Goal: Information Seeking & Learning: Learn about a topic

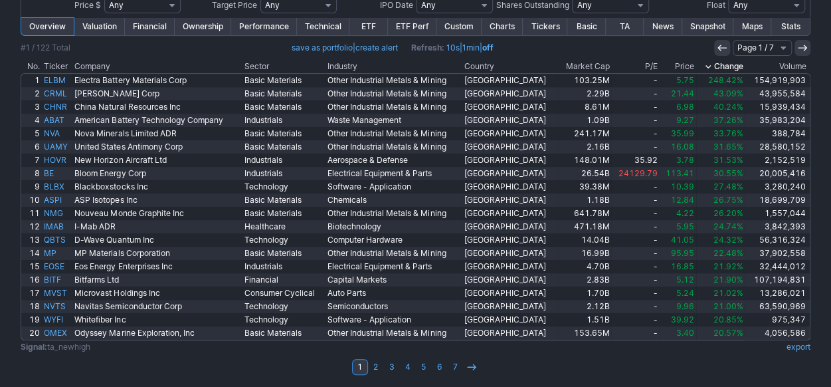
scroll to position [185, 0]
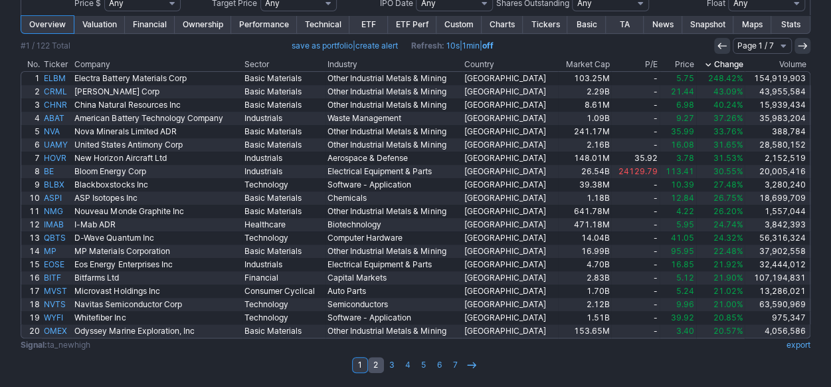
click at [376, 363] on link "2" at bounding box center [376, 365] width 16 height 16
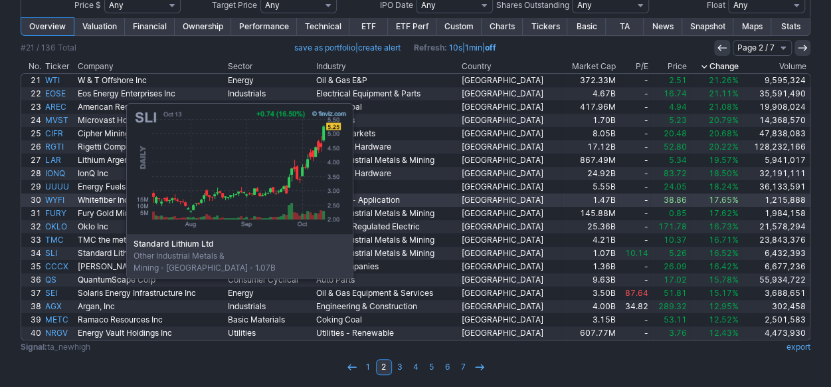
scroll to position [185, 0]
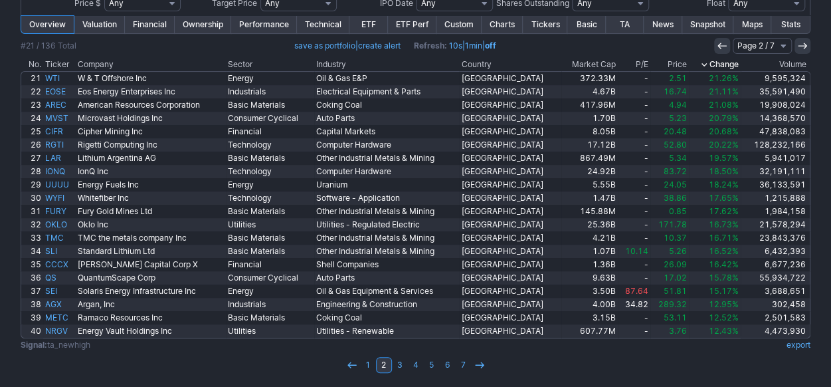
click at [555, 357] on td "1 2 3 4 5 6 7" at bounding box center [415, 364] width 789 height 19
click at [403, 363] on link "3" at bounding box center [400, 365] width 16 height 16
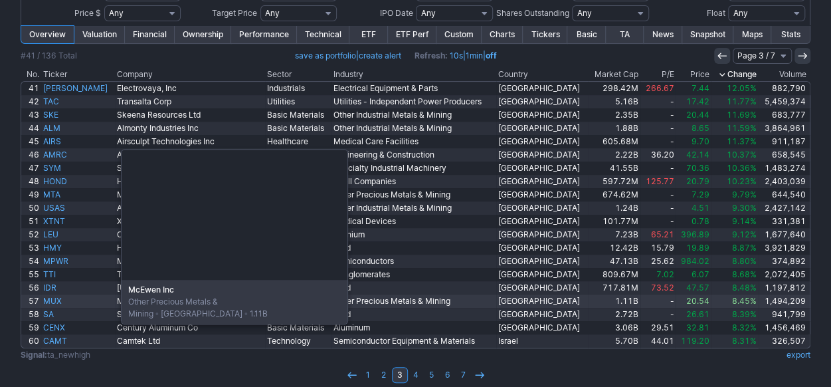
scroll to position [185, 0]
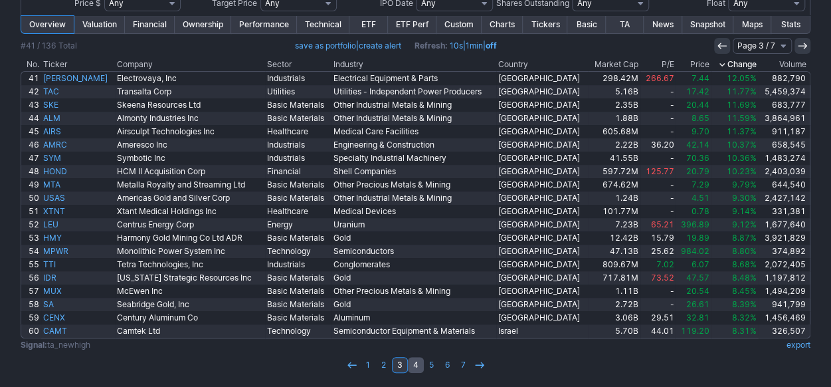
click at [418, 366] on link "4" at bounding box center [416, 365] width 16 height 16
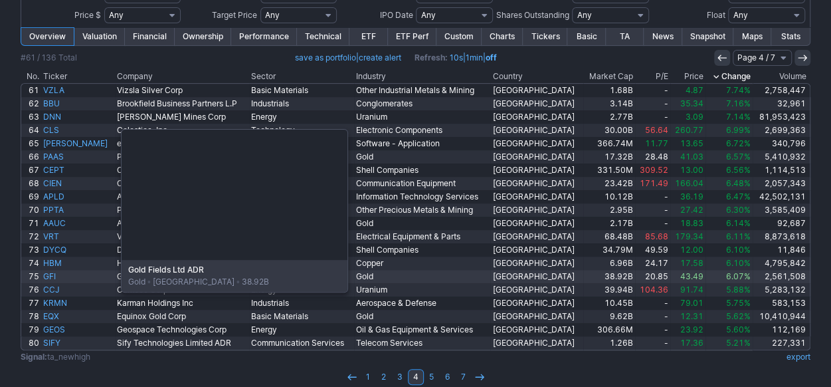
scroll to position [185, 0]
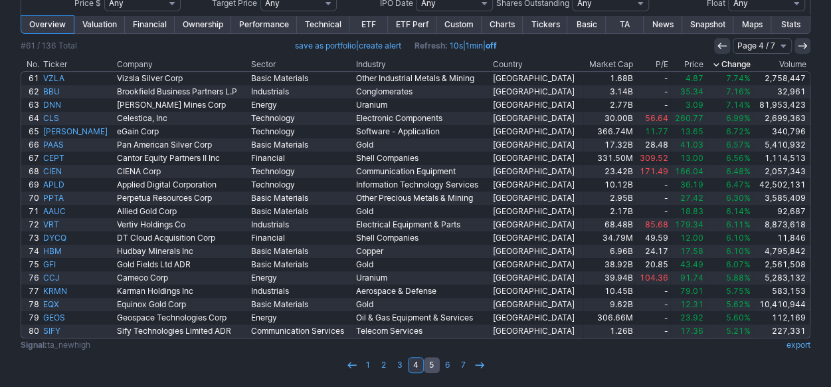
click at [430, 363] on link "5" at bounding box center [432, 365] width 16 height 16
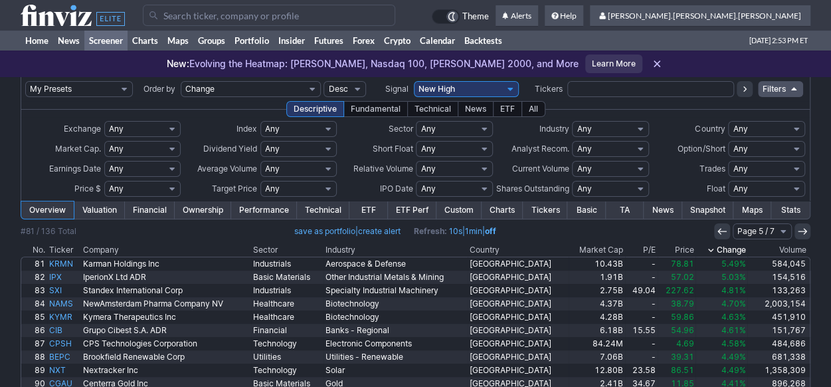
click at [127, 90] on select "My Presets -Save Screen -Edit Screens s: ADR K VOLUME s: Revenue EPS FCF s: int…" at bounding box center [79, 89] width 108 height 16
click at [25, 81] on select "My Presets -Save Screen -Edit Screens s: ADR K VOLUME s: Revenue EPS FCF s: int…" at bounding box center [79, 89] width 108 height 16
select select "My Presets"
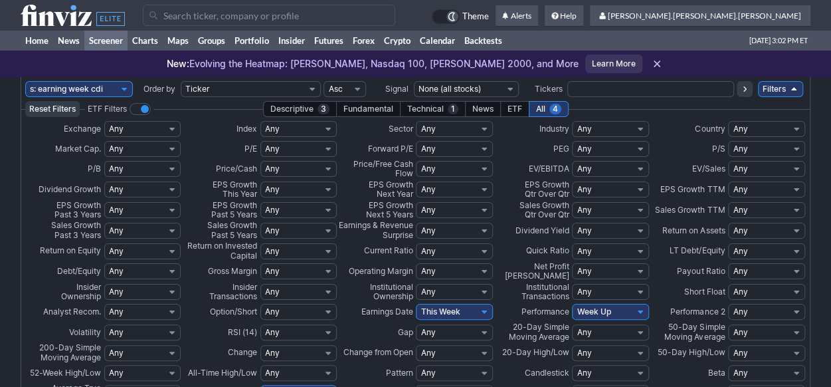
click at [121, 88] on select "My Presets -Save Screen -Edit Screens s: ADR K VOLUME s: Revenue EPS FCF s: int…" at bounding box center [79, 89] width 108 height 16
click at [25, 81] on select "My Presets -Save Screen -Edit Screens s: ADR K VOLUME s: Revenue EPS FCF s: int…" at bounding box center [79, 89] width 108 height 16
select select "My Presets"
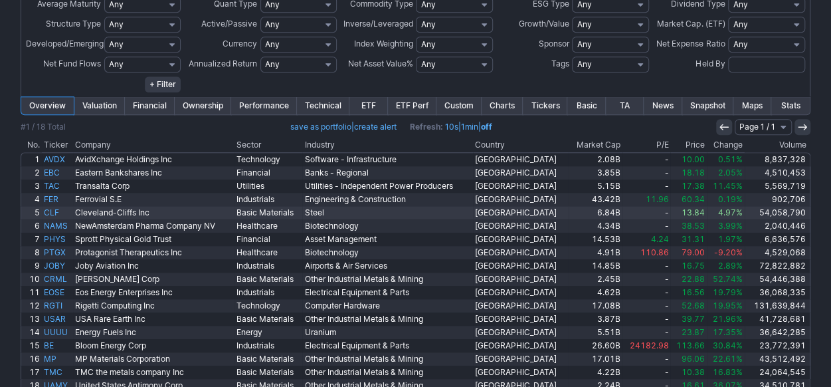
scroll to position [456, 0]
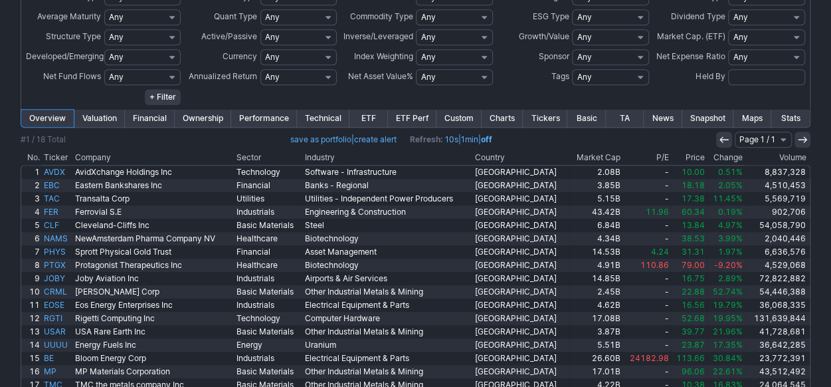
click at [503, 121] on link "Charts" at bounding box center [502, 118] width 41 height 17
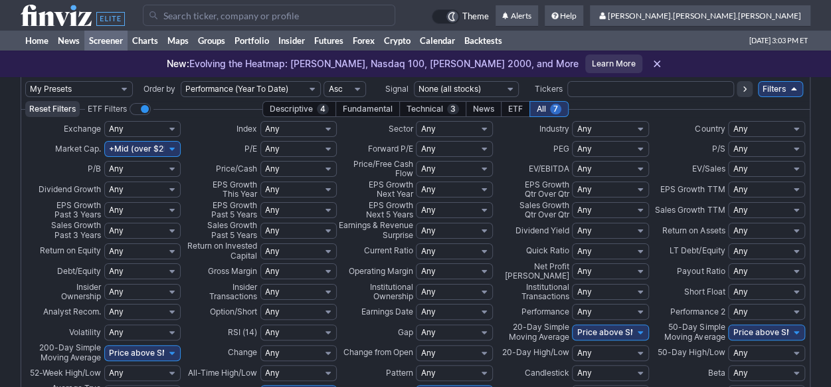
click at [108, 86] on select "My Presets -Save Screen -Edit Screens s: ADR K VOLUME s: Revenue EPS FCF s: int…" at bounding box center [79, 89] width 108 height 16
click at [25, 81] on select "My Presets -Save Screen -Edit Screens s: ADR K VOLUME s: Revenue EPS FCF s: int…" at bounding box center [79, 89] width 108 height 16
select select "My Presets"
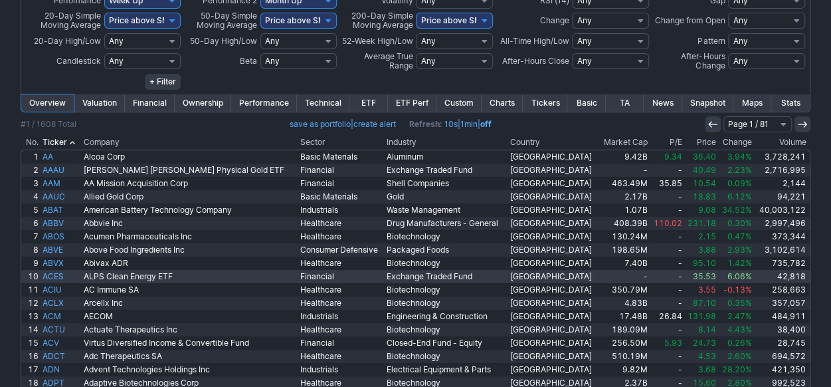
scroll to position [7, 0]
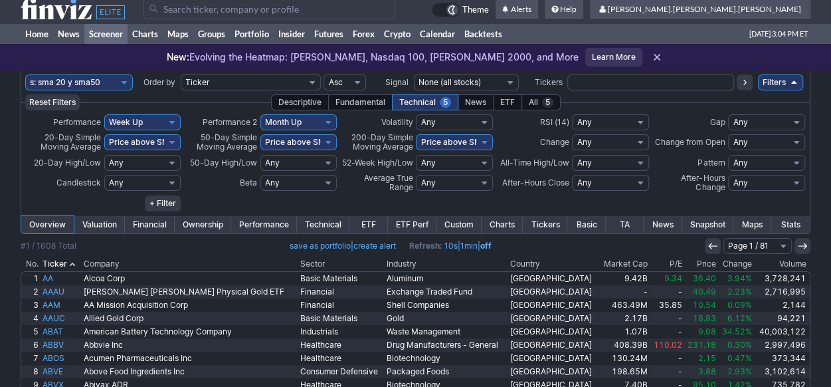
click at [725, 262] on th "Change" at bounding box center [736, 264] width 36 height 13
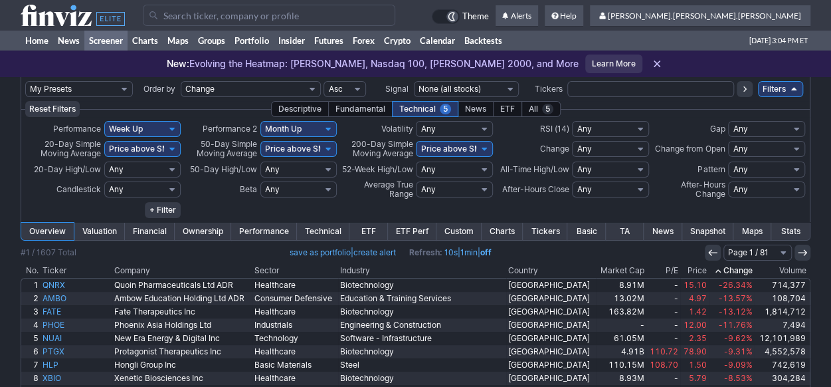
click at [725, 272] on th "Change" at bounding box center [732, 270] width 46 height 13
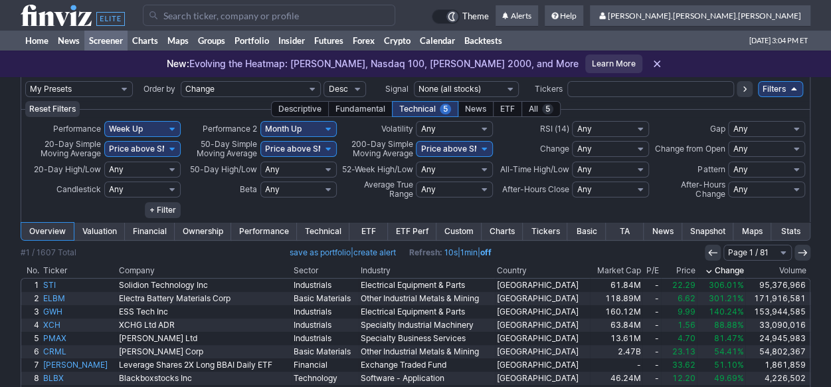
click at [499, 232] on link "Charts" at bounding box center [502, 230] width 41 height 17
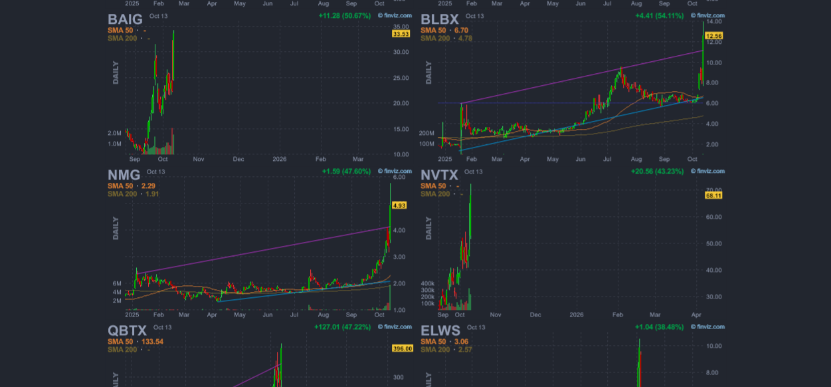
scroll to position [845, 0]
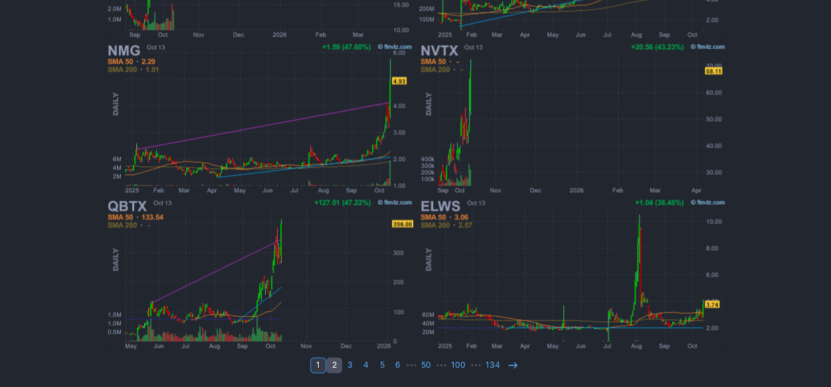
click at [335, 369] on link "2" at bounding box center [334, 365] width 16 height 16
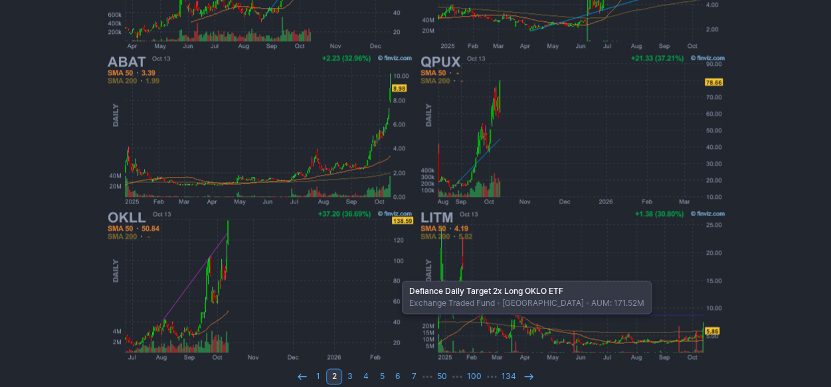
scroll to position [845, 0]
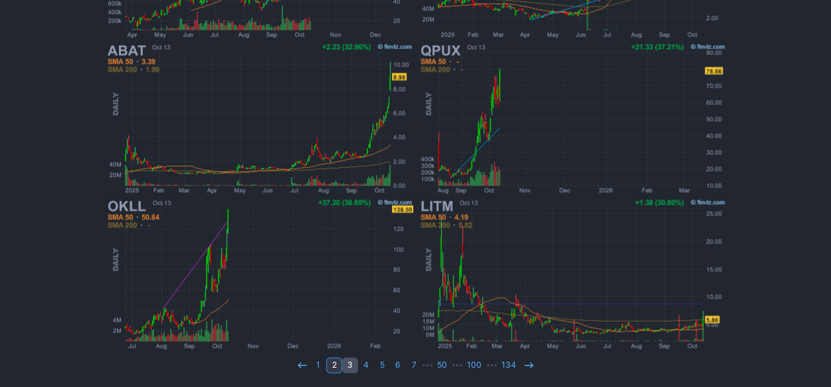
click at [353, 366] on link "3" at bounding box center [350, 365] width 16 height 16
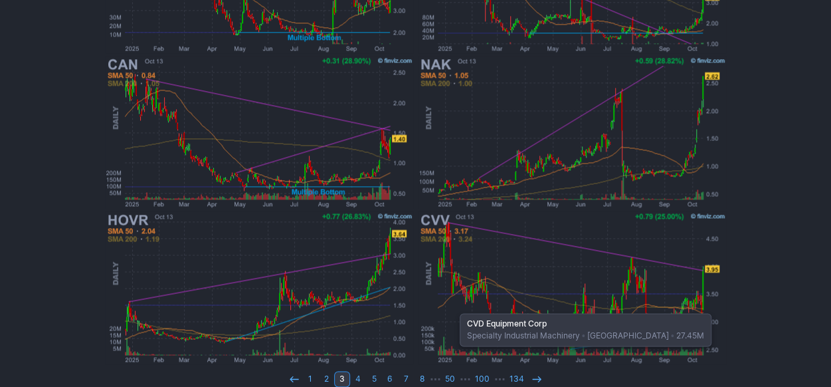
scroll to position [845, 0]
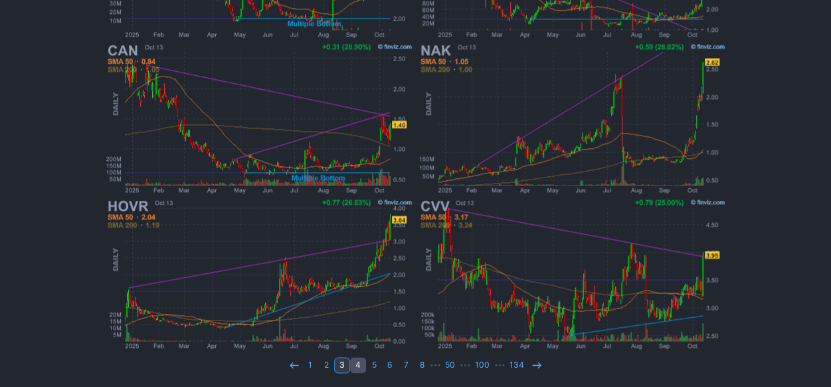
click at [358, 366] on link "4" at bounding box center [358, 365] width 16 height 16
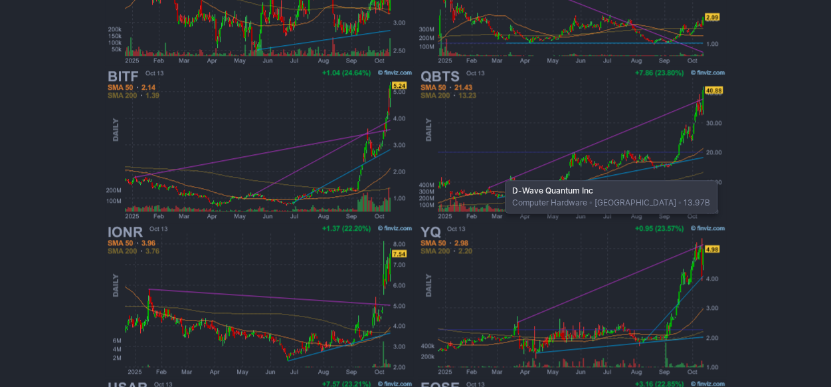
scroll to position [845, 0]
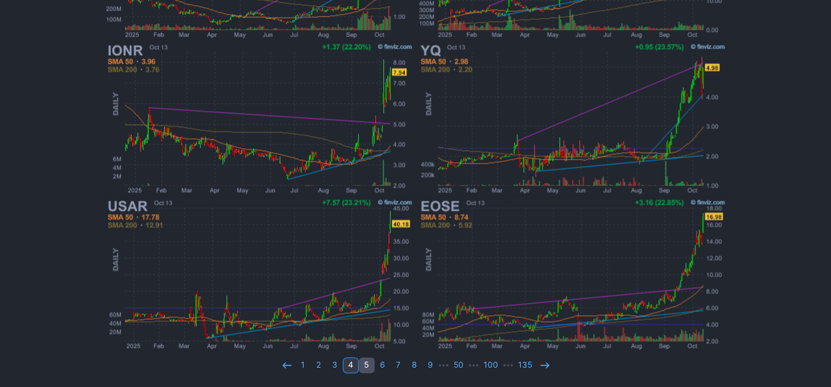
click at [365, 363] on link "5" at bounding box center [367, 365] width 16 height 16
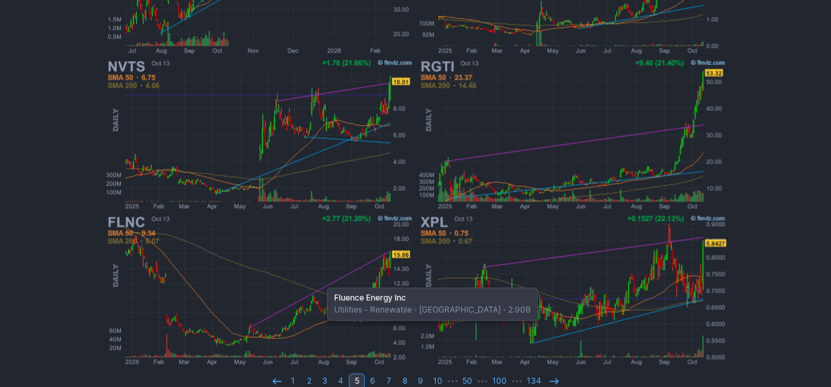
scroll to position [845, 0]
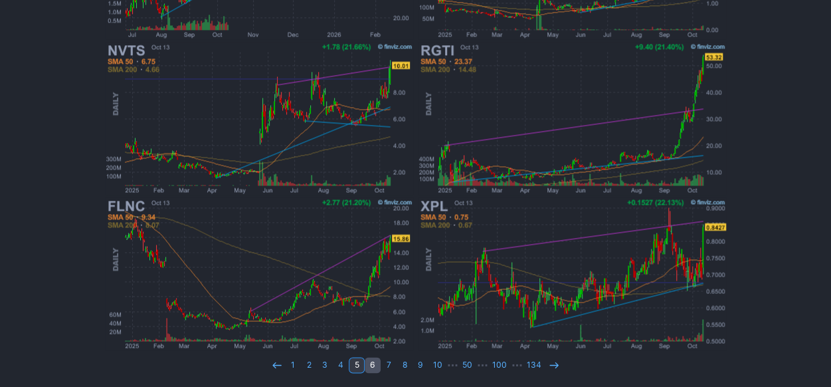
click at [377, 364] on link "6" at bounding box center [373, 365] width 16 height 16
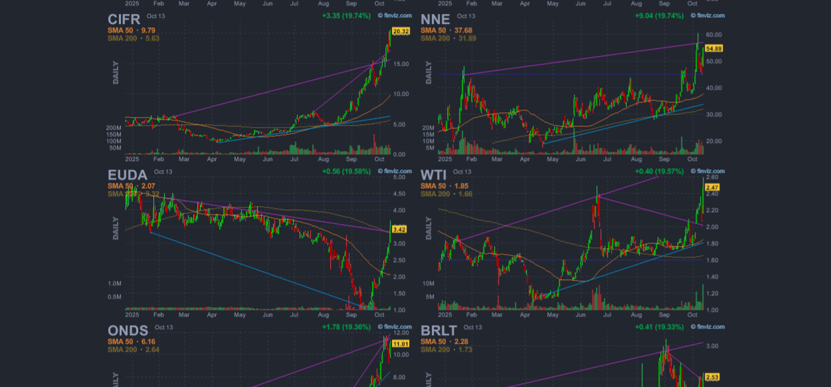
scroll to position [845, 0]
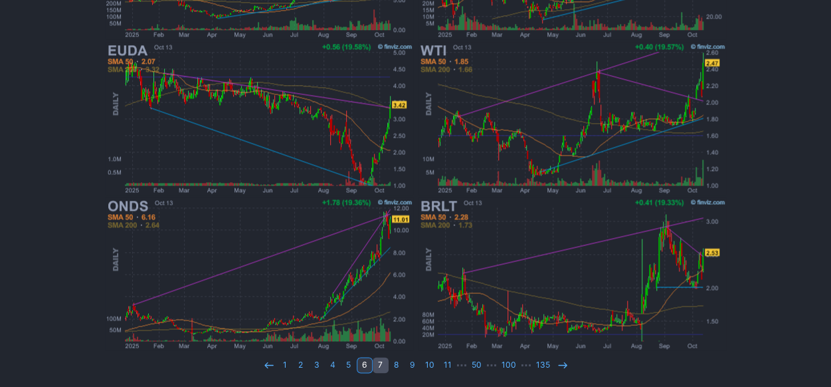
click at [383, 366] on link "7" at bounding box center [381, 365] width 16 height 16
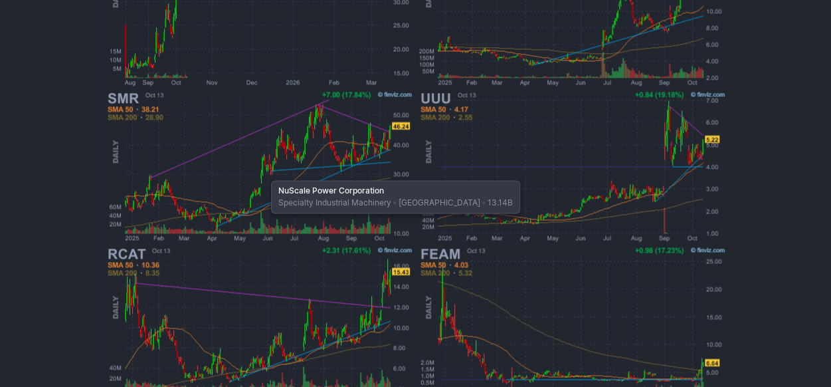
scroll to position [845, 0]
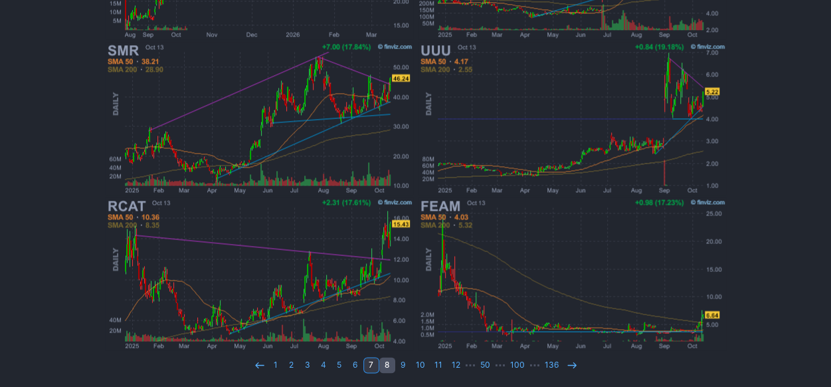
click at [388, 363] on link "8" at bounding box center [387, 365] width 16 height 16
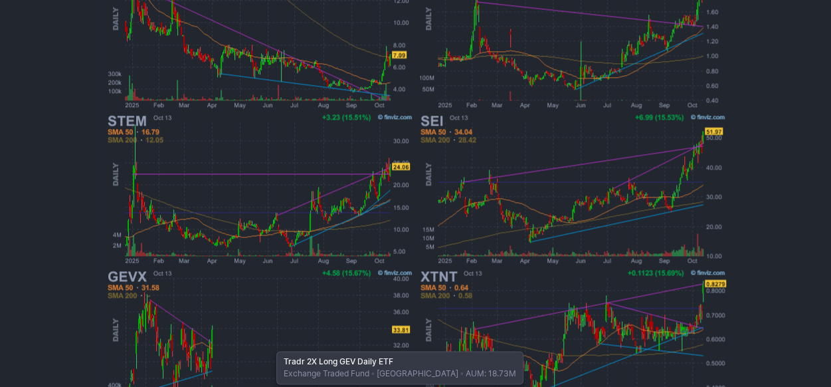
scroll to position [845, 0]
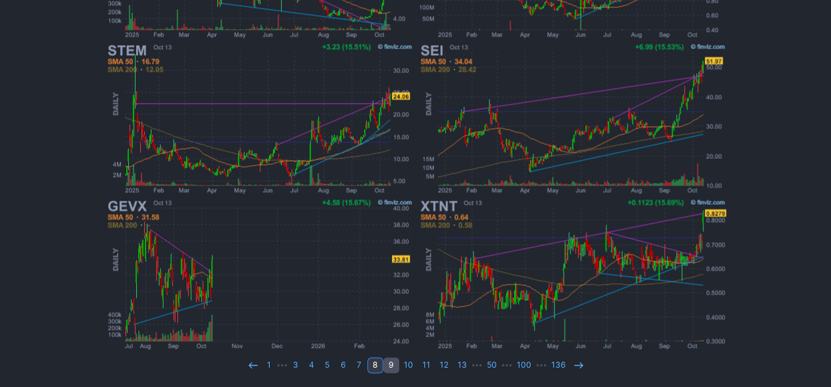
click at [395, 361] on link "9" at bounding box center [391, 365] width 16 height 16
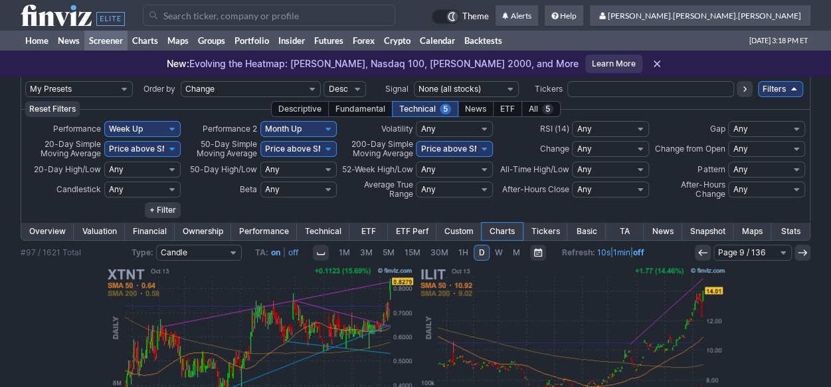
click at [120, 85] on select "My Presets -Save Screen -Edit Screens s: ADR K VOLUME s: Revenue EPS FCF s: int…" at bounding box center [79, 89] width 108 height 16
click at [25, 81] on select "My Presets -Save Screen -Edit Screens s: ADR K VOLUME s: Revenue EPS FCF s: int…" at bounding box center [79, 89] width 108 height 16
select select "My Presets"
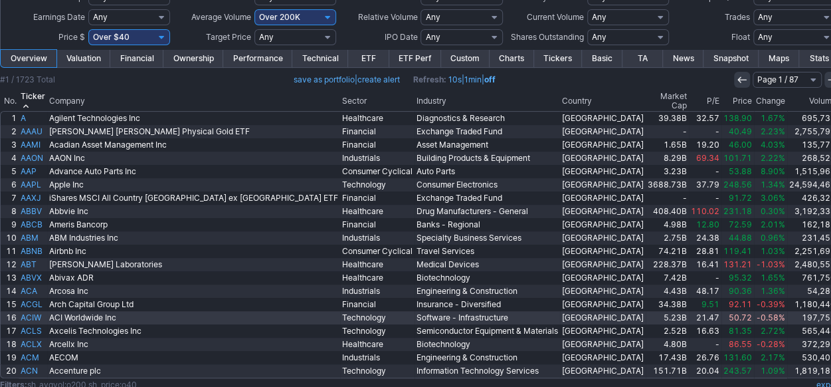
scroll to position [52, 0]
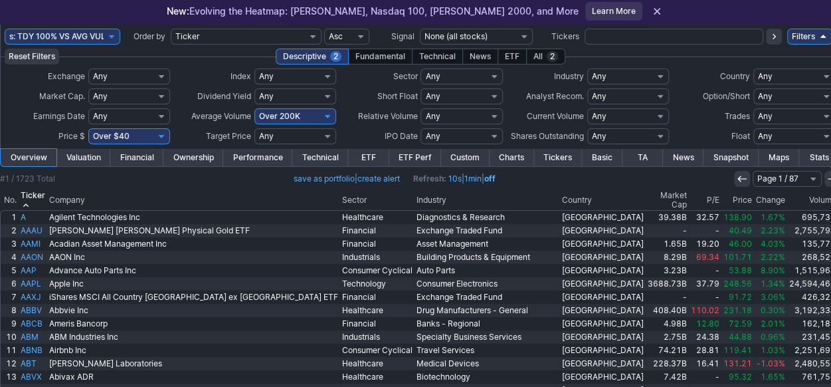
click at [754, 199] on th "Change" at bounding box center [770, 200] width 33 height 19
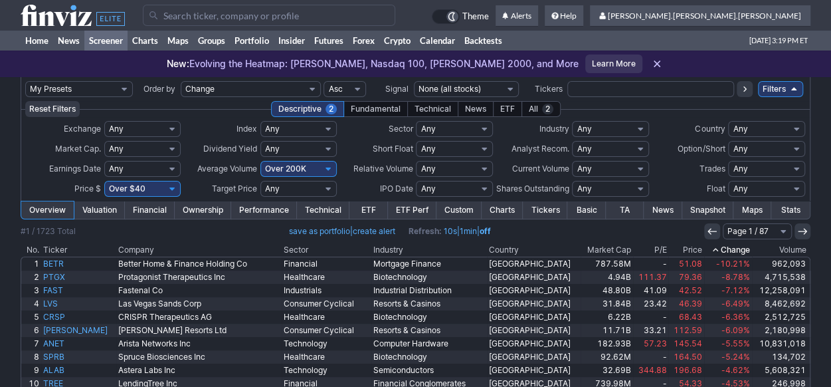
click at [728, 250] on th "Change" at bounding box center [728, 249] width 48 height 13
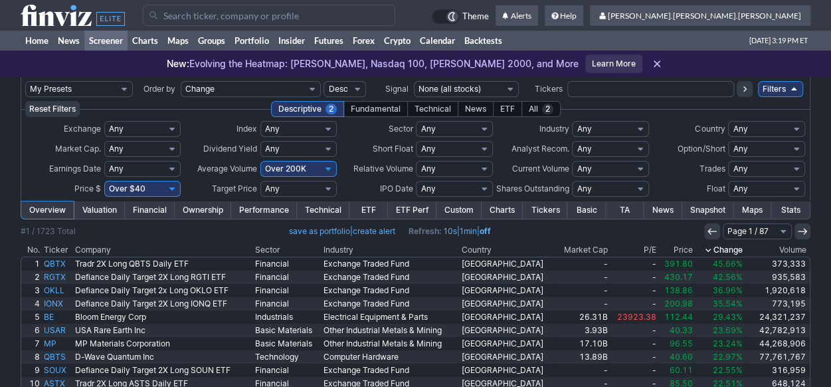
click at [501, 209] on link "Charts" at bounding box center [502, 209] width 41 height 17
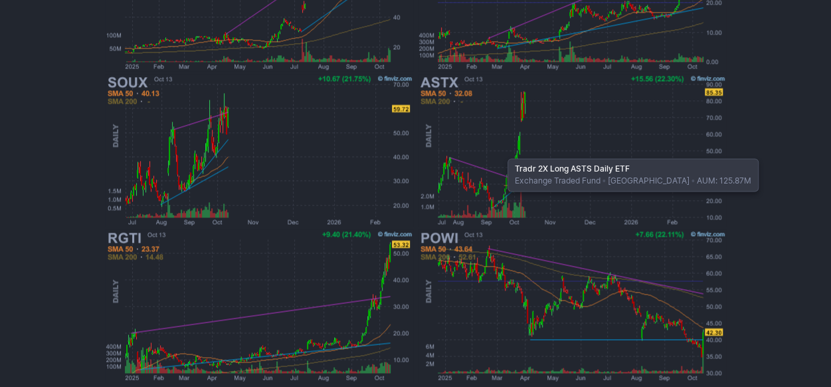
scroll to position [825, 0]
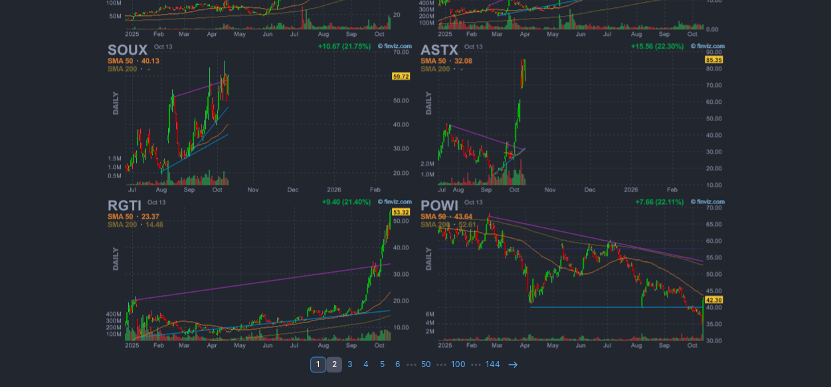
click at [337, 369] on link "2" at bounding box center [334, 364] width 16 height 16
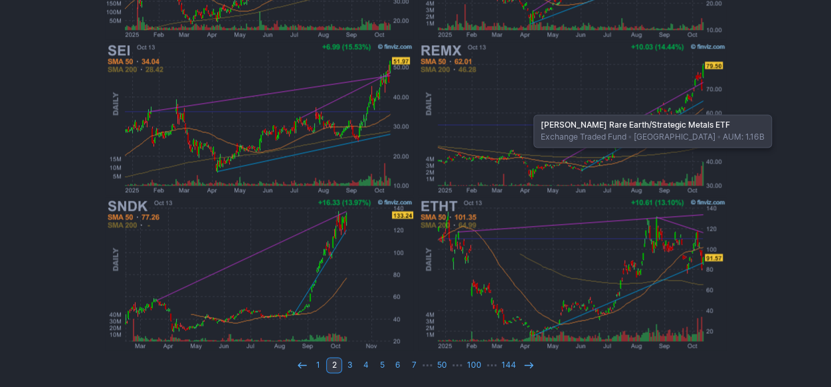
scroll to position [825, 0]
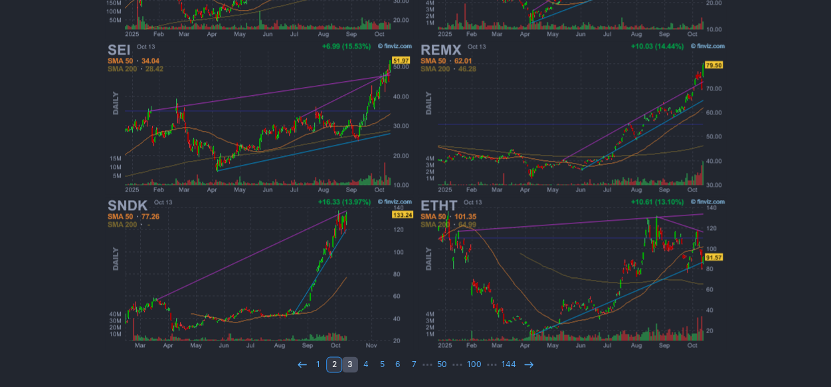
click at [353, 363] on link "3" at bounding box center [350, 364] width 16 height 16
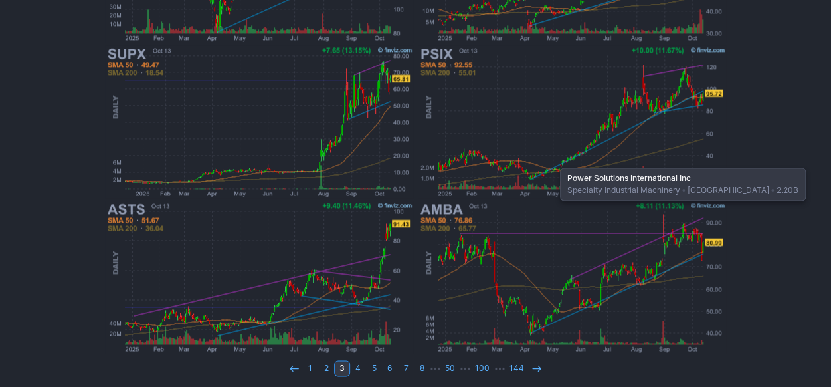
scroll to position [825, 0]
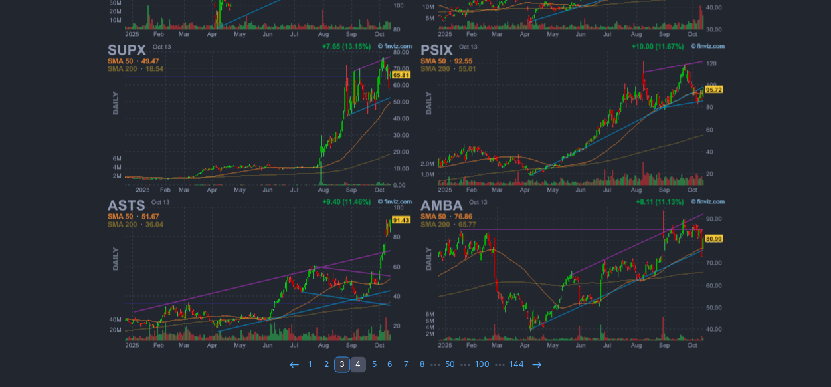
click at [364, 365] on link "4" at bounding box center [358, 364] width 16 height 16
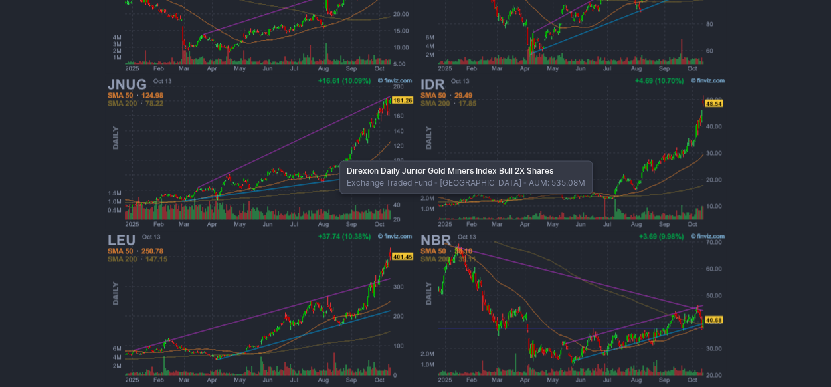
scroll to position [825, 0]
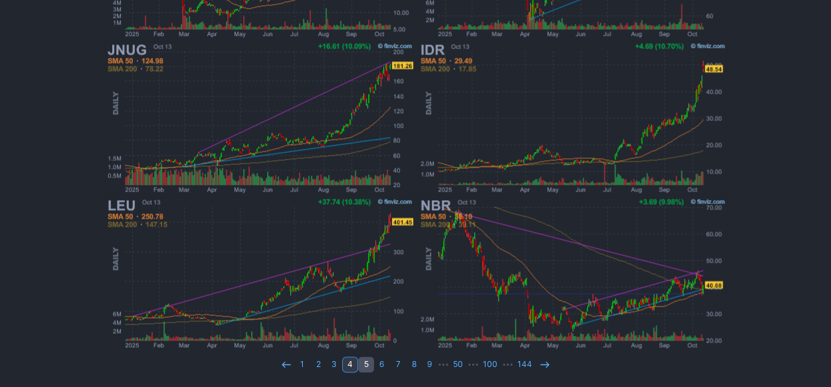
click at [372, 363] on link "5" at bounding box center [366, 364] width 16 height 16
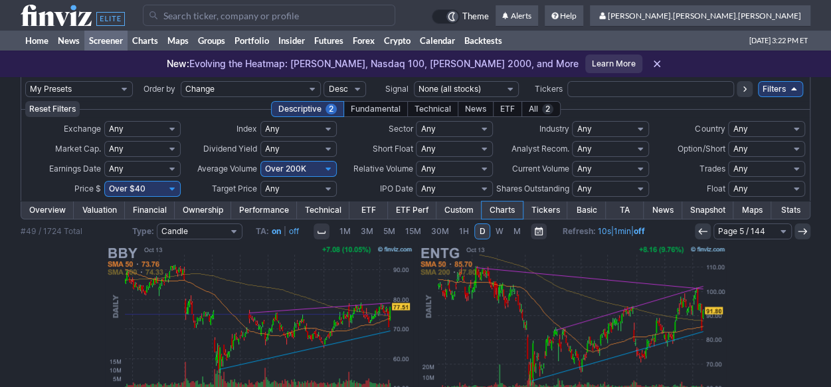
click at [107, 89] on select "My Presets -Save Screen -Edit Screens s: ADR K VOLUME s: Revenue EPS FCF s: int…" at bounding box center [79, 89] width 108 height 16
click at [25, 81] on select "My Presets -Save Screen -Edit Screens s: ADR K VOLUME s: Revenue EPS FCF s: int…" at bounding box center [79, 89] width 108 height 16
select select "My Presets"
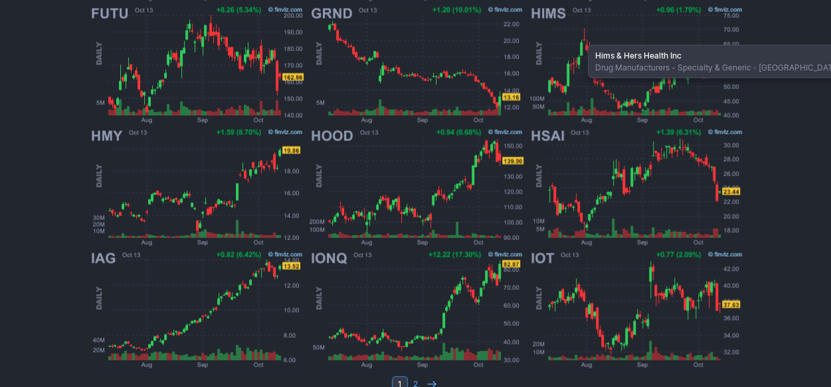
scroll to position [1234, 0]
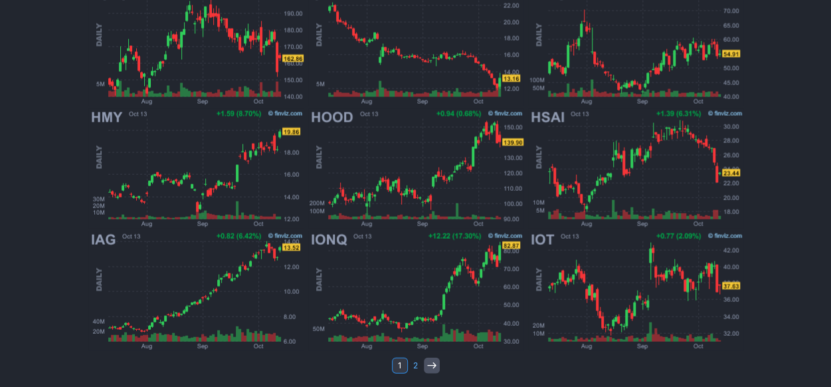
click at [427, 361] on icon at bounding box center [431, 364] width 11 height 11
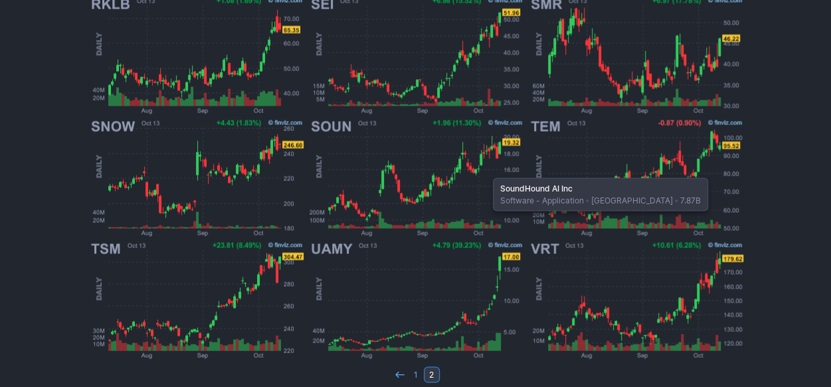
scroll to position [1112, 0]
